Goal: Transaction & Acquisition: Purchase product/service

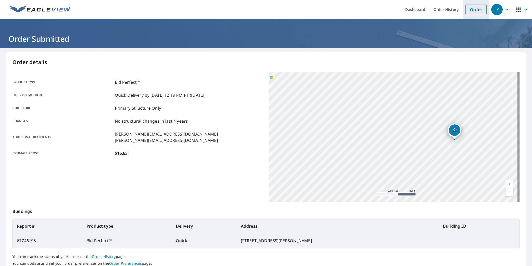
click at [475, 11] on link "Order" at bounding box center [475, 9] width 21 height 11
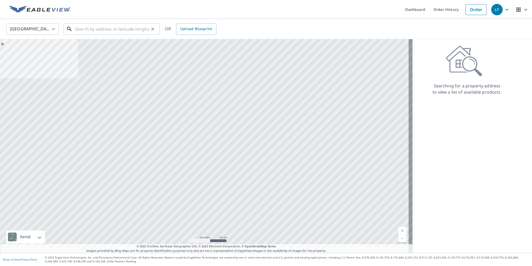
click at [102, 31] on input "text" at bounding box center [112, 29] width 74 height 15
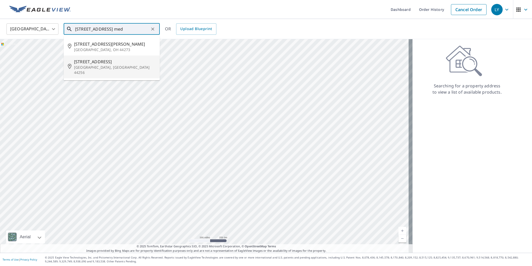
click at [88, 69] on p "[GEOGRAPHIC_DATA], [GEOGRAPHIC_DATA] 44256" at bounding box center [115, 70] width 82 height 10
type input "[STREET_ADDRESS]"
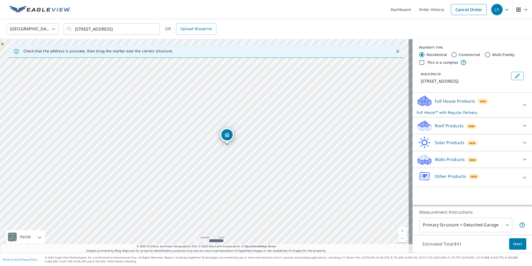
click at [442, 125] on p "Roof Products" at bounding box center [449, 126] width 29 height 6
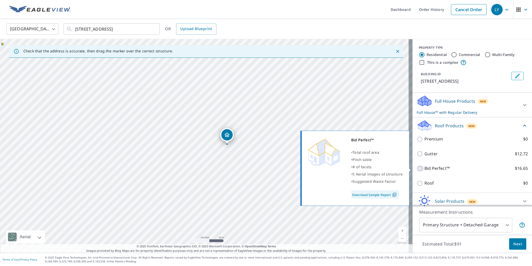
click at [417, 169] on input "Bid Perfect™ $16.65" at bounding box center [421, 169] width 8 height 6
checkbox input "true"
checkbox input "false"
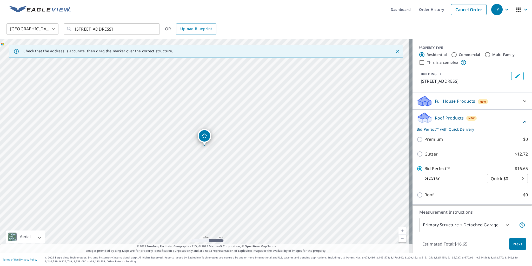
click at [461, 227] on body "LY LY Dashboard Order History Cancel Order LY [GEOGRAPHIC_DATA] US ​ [STREET_AD…" at bounding box center [266, 133] width 532 height 266
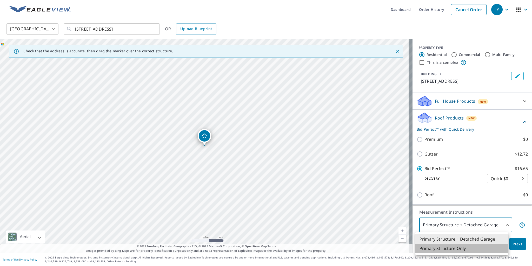
click at [459, 249] on li "Primary Structure Only" at bounding box center [461, 248] width 93 height 9
type input "2"
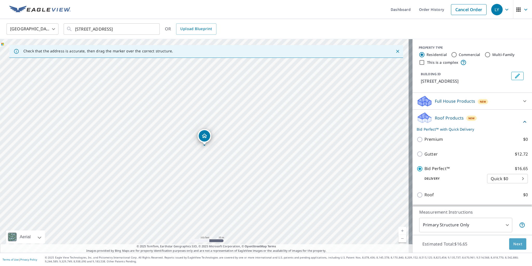
click at [513, 243] on span "Next" at bounding box center [517, 244] width 9 height 6
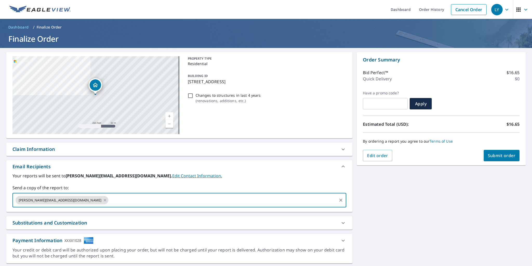
click at [109, 200] on input "text" at bounding box center [222, 201] width 227 height 10
type input "[PERSON_NAME][EMAIL_ADDRESS][DOMAIN_NAME]"
click at [502, 155] on span "Submit order" at bounding box center [502, 156] width 28 height 6
checkbox input "true"
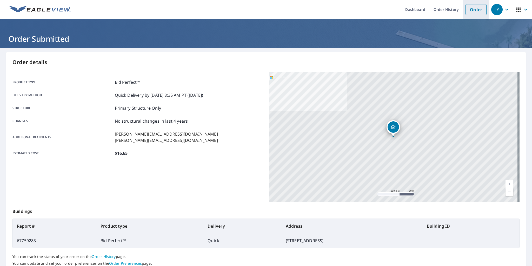
click at [473, 13] on link "Order" at bounding box center [475, 9] width 21 height 11
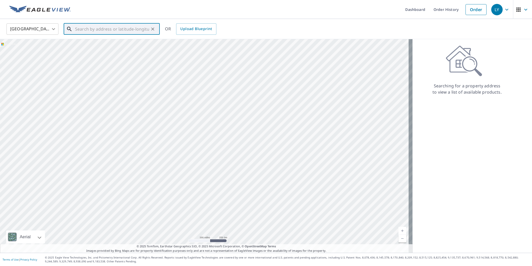
click at [105, 30] on input "text" at bounding box center [112, 29] width 74 height 15
click at [95, 47] on p "[GEOGRAPHIC_DATA]" at bounding box center [115, 49] width 82 height 5
type input "[STREET_ADDRESS][PERSON_NAME]"
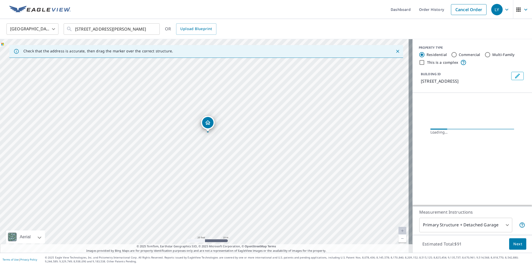
drag, startPoint x: 216, startPoint y: 133, endPoint x: 215, endPoint y: 173, distance: 40.0
click at [215, 173] on div "[STREET_ADDRESS][PERSON_NAME]" at bounding box center [206, 146] width 412 height 214
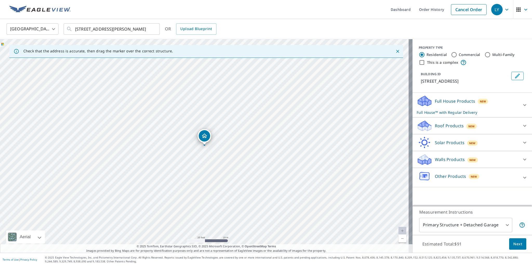
click at [444, 129] on p "Roof Products" at bounding box center [449, 126] width 29 height 6
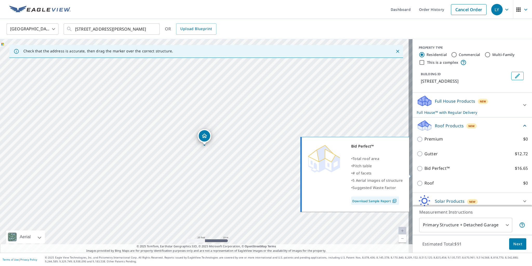
click at [420, 172] on input "Bid Perfect™ $16.65" at bounding box center [421, 169] width 8 height 6
checkbox input "true"
checkbox input "false"
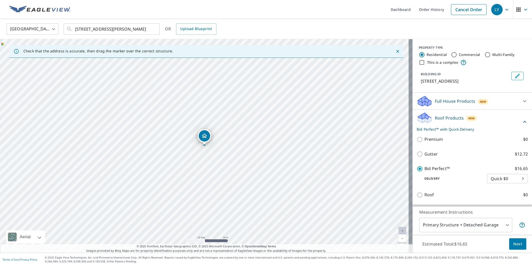
click at [499, 226] on body "LY LY Dashboard Order History Cancel Order LY [GEOGRAPHIC_DATA] [GEOGRAPHIC_DAT…" at bounding box center [266, 133] width 532 height 266
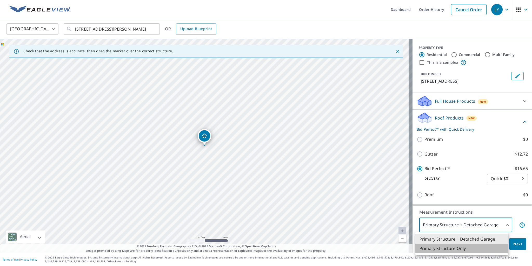
click at [458, 246] on li "Primary Structure Only" at bounding box center [461, 248] width 93 height 9
type input "2"
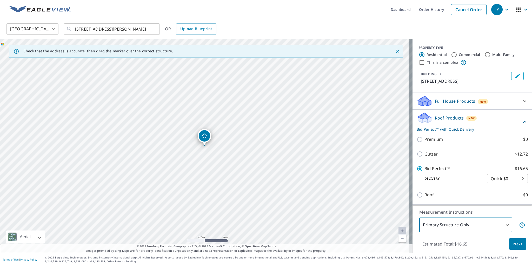
click at [513, 243] on span "Next" at bounding box center [517, 244] width 9 height 6
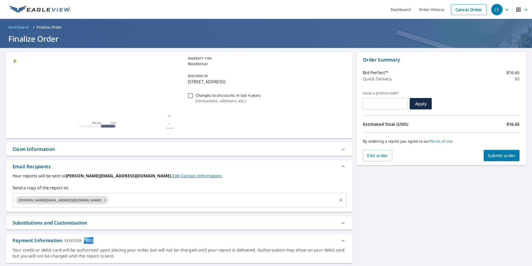
click at [82, 193] on div "[PERSON_NAME][EMAIL_ADDRESS][DOMAIN_NAME] ​" at bounding box center [179, 200] width 334 height 15
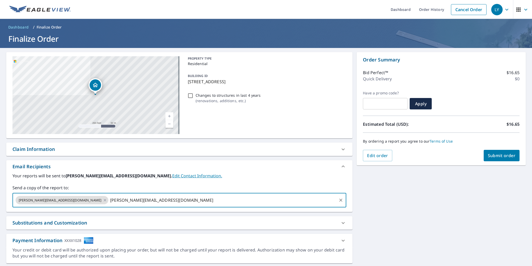
type input "[PERSON_NAME][EMAIL_ADDRESS][DOMAIN_NAME]"
click at [498, 158] on span "Submit order" at bounding box center [502, 156] width 28 height 6
checkbox input "true"
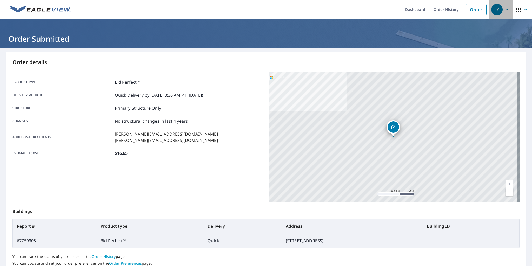
click at [504, 11] on icon "button" at bounding box center [507, 9] width 6 height 6
